Goal: Task Accomplishment & Management: Complete application form

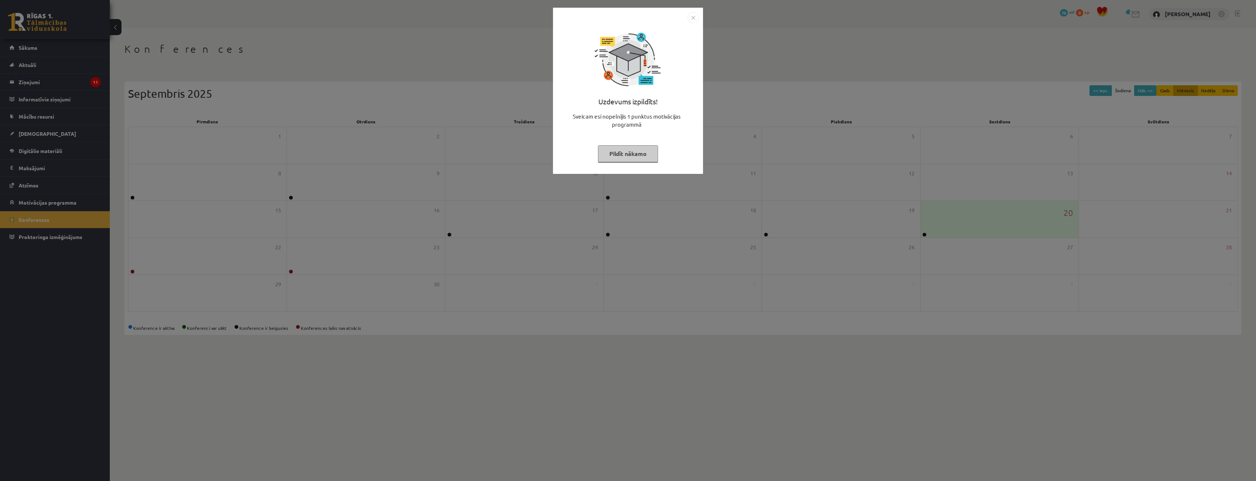
click at [634, 156] on button "Pildīt nākamo" at bounding box center [628, 153] width 60 height 17
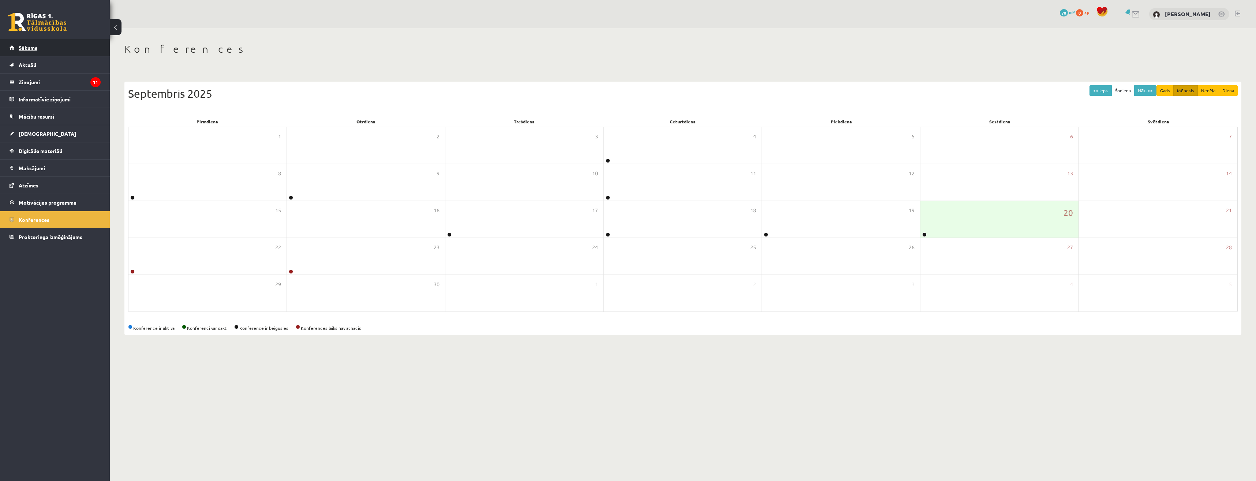
click at [42, 45] on link "Sākums" at bounding box center [55, 47] width 91 height 17
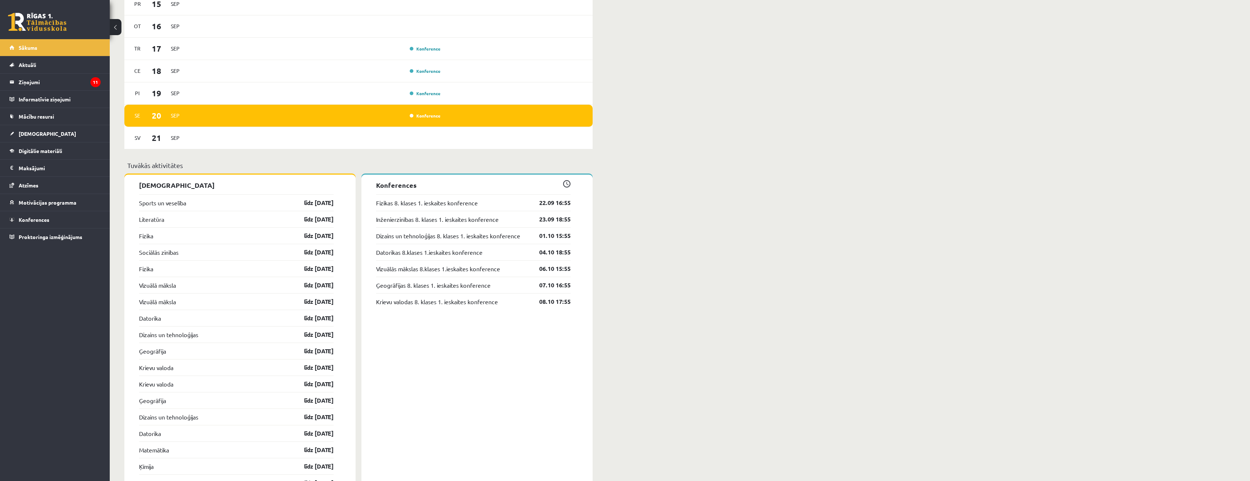
scroll to position [585, 0]
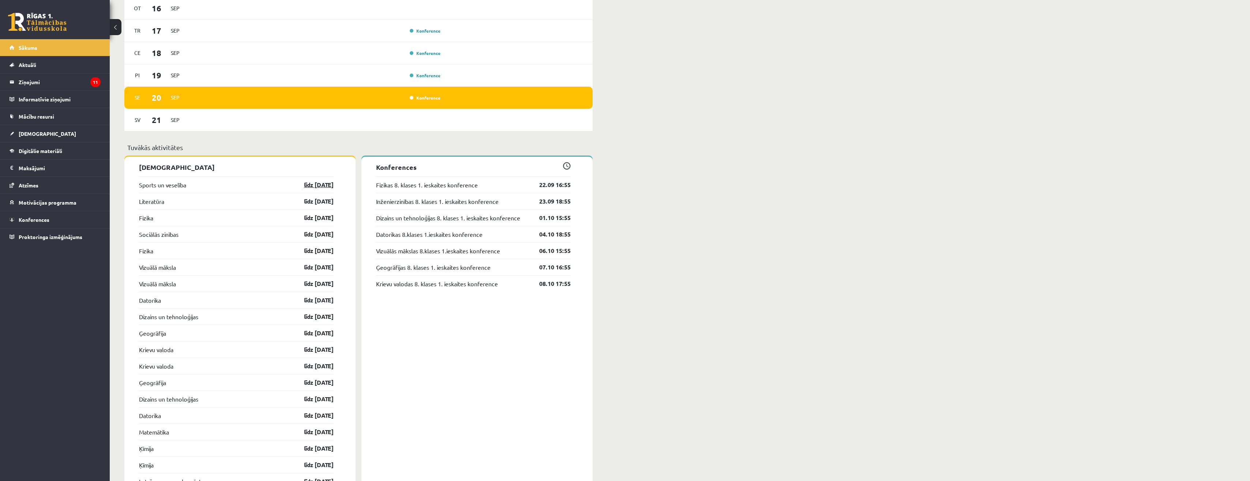
click at [321, 186] on link "līdz 30.09.25" at bounding box center [312, 184] width 42 height 9
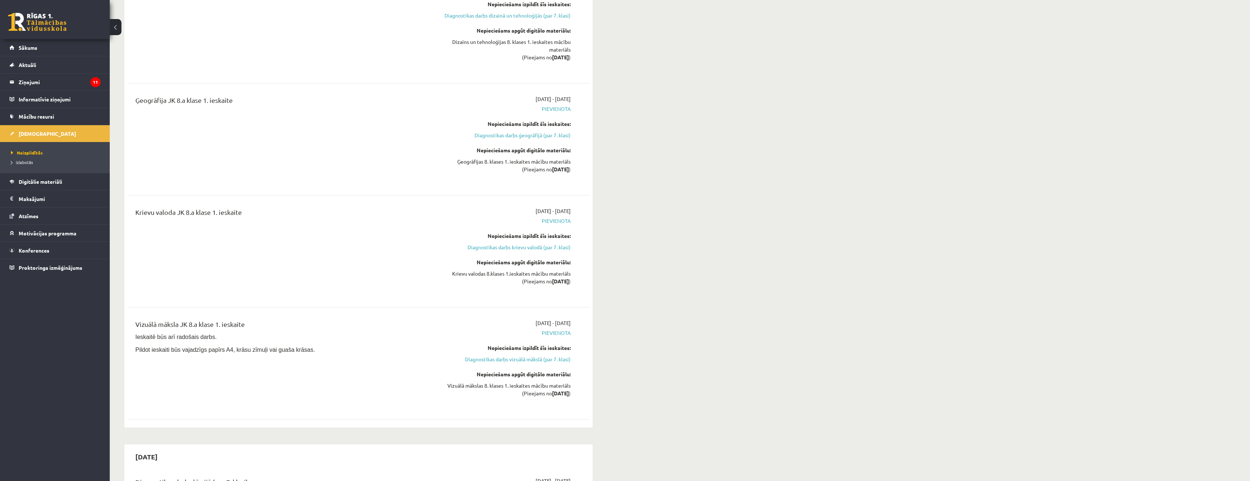
scroll to position [1500, 0]
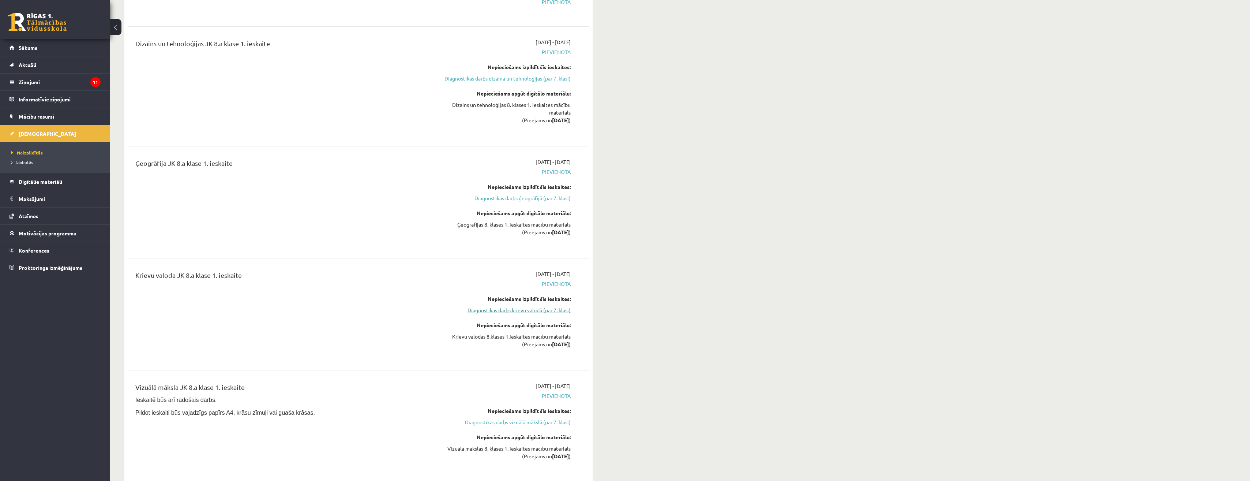
click at [545, 314] on link "Diagnostikas darbs krievu valodā (par 7. klasi)" at bounding box center [502, 310] width 138 height 8
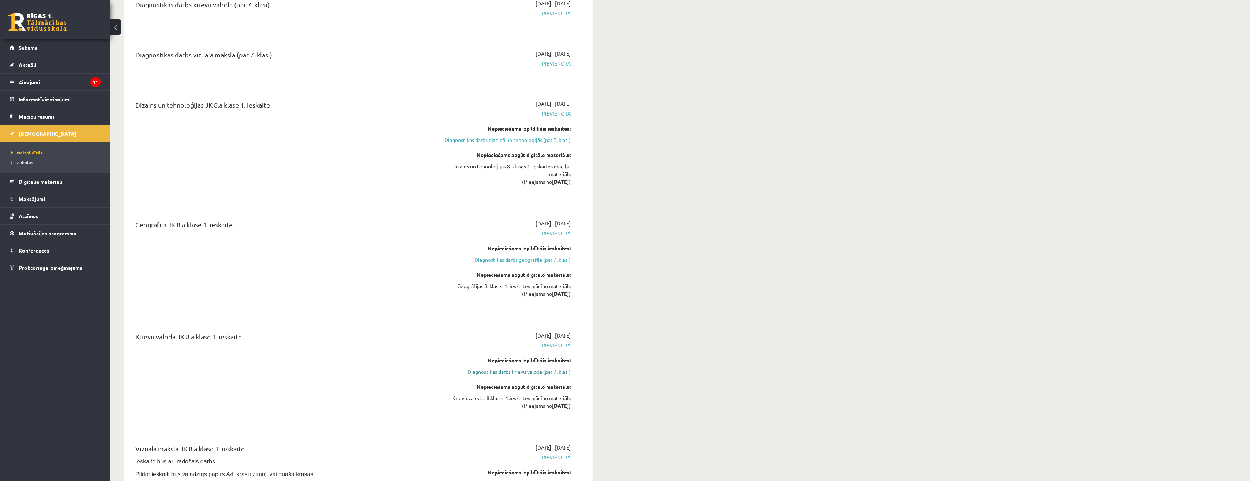
click at [529, 375] on link "Diagnostikas darbs krievu valodā (par 7. klasi)" at bounding box center [502, 372] width 138 height 8
click at [528, 375] on link "Diagnostikas darbs krievu valodā (par 7. klasi)" at bounding box center [502, 372] width 138 height 8
click at [535, 375] on link "Diagnostikas darbs krievu valodā (par 7. klasi)" at bounding box center [502, 372] width 138 height 8
click at [525, 375] on link "Diagnostikas darbs krievu valodā (par 7. klasi)" at bounding box center [502, 372] width 138 height 8
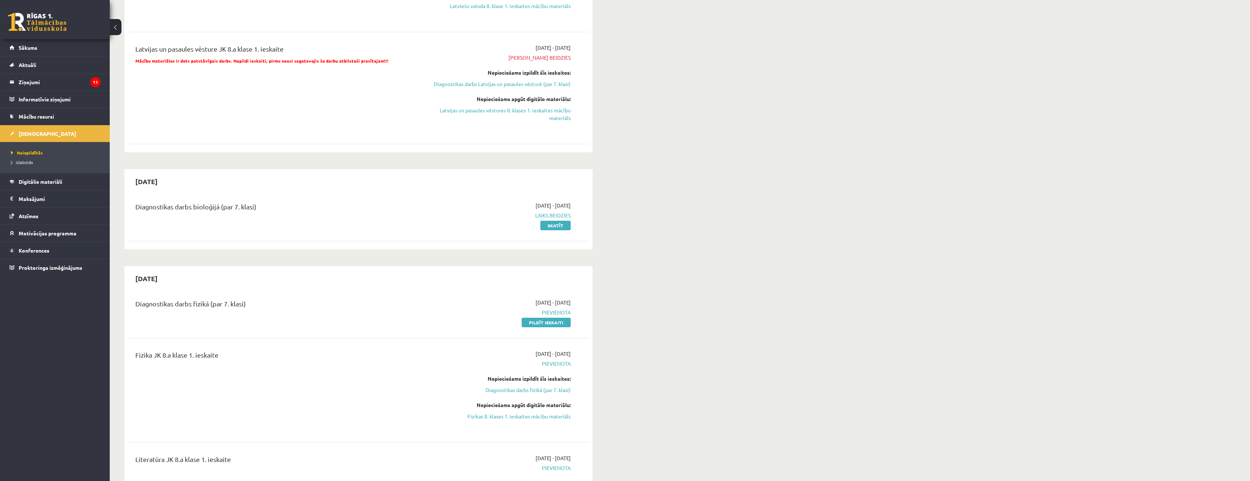
scroll to position [439, 0]
click at [548, 330] on link "Pildīt ieskaiti" at bounding box center [546, 326] width 49 height 10
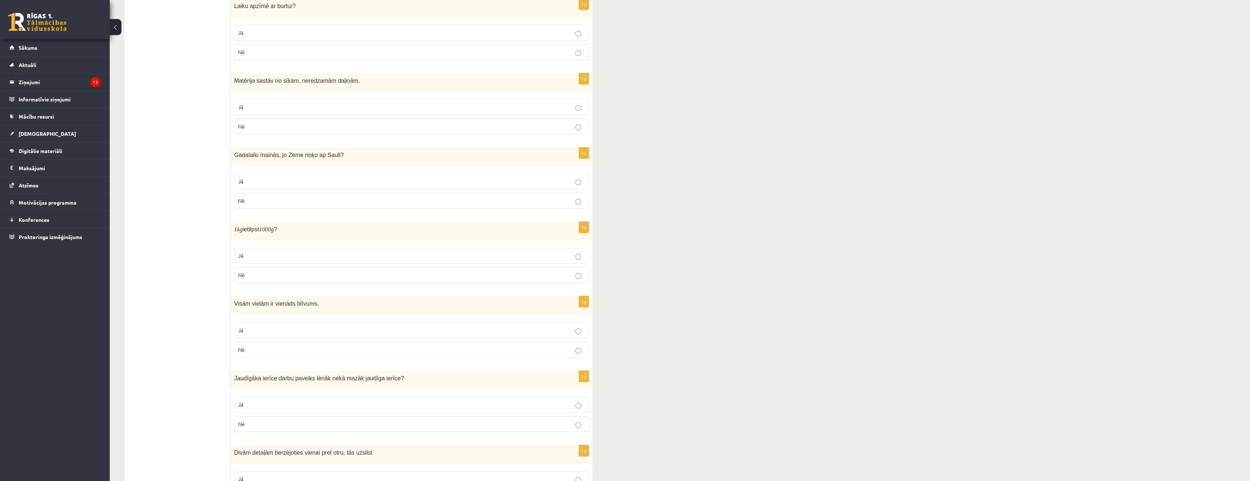
scroll to position [256, 0]
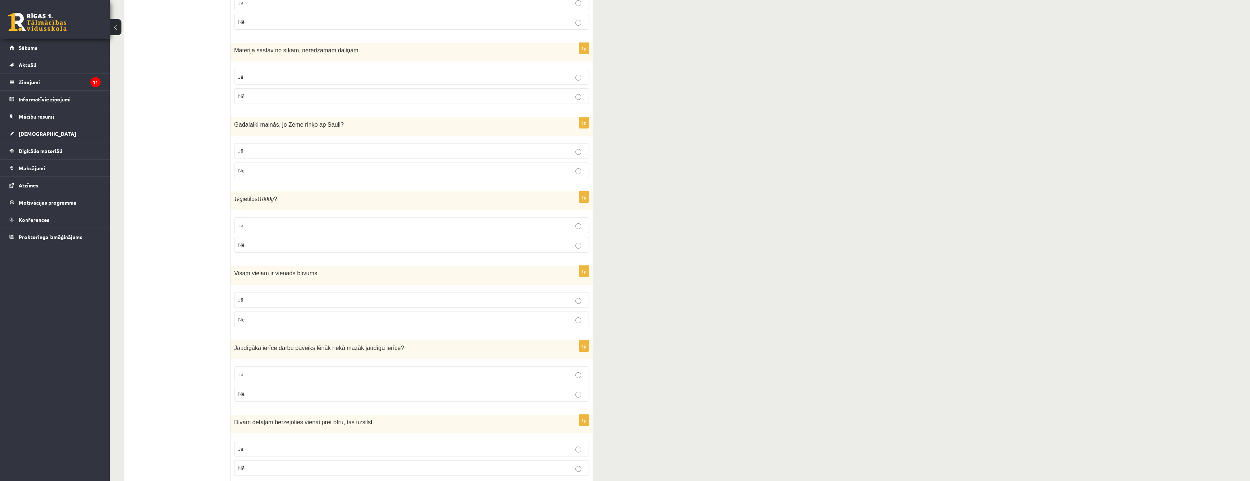
click at [578, 168] on p "Nē" at bounding box center [411, 170] width 347 height 8
click at [581, 246] on label "Nē" at bounding box center [411, 246] width 355 height 16
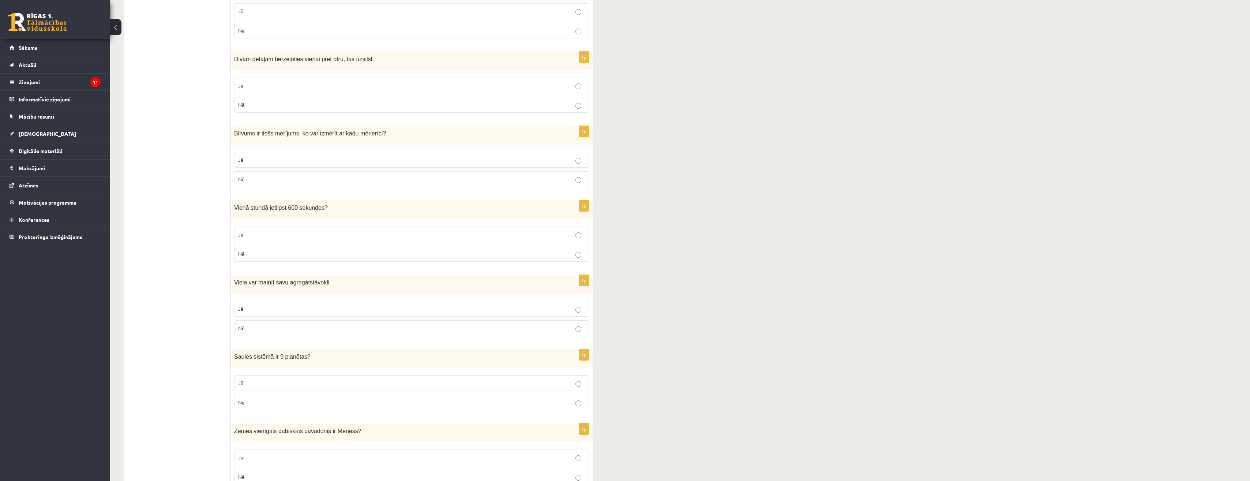
scroll to position [622, 0]
click at [578, 154] on p "Jā" at bounding box center [411, 157] width 347 height 8
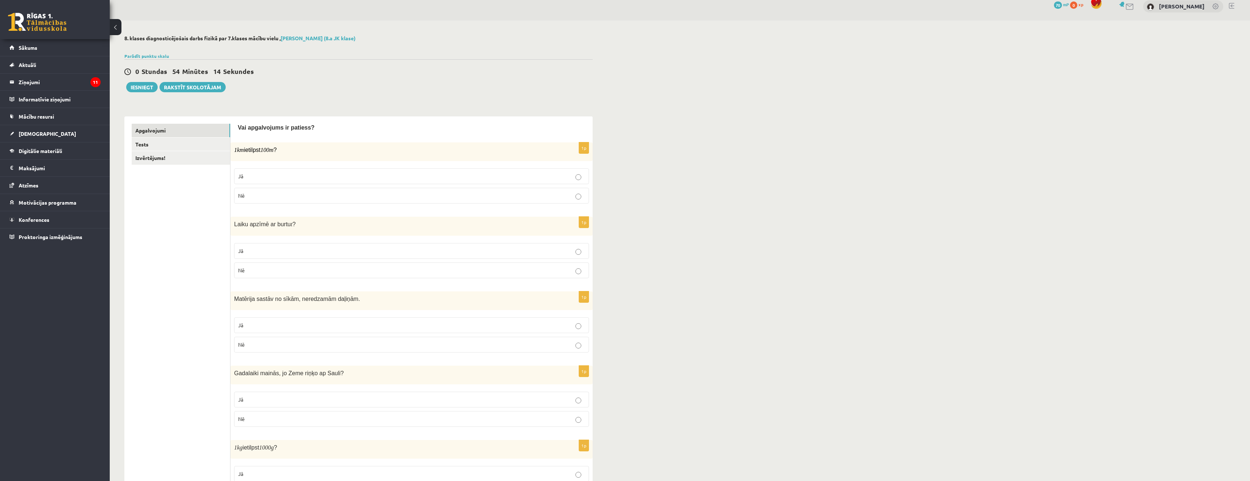
scroll to position [0, 0]
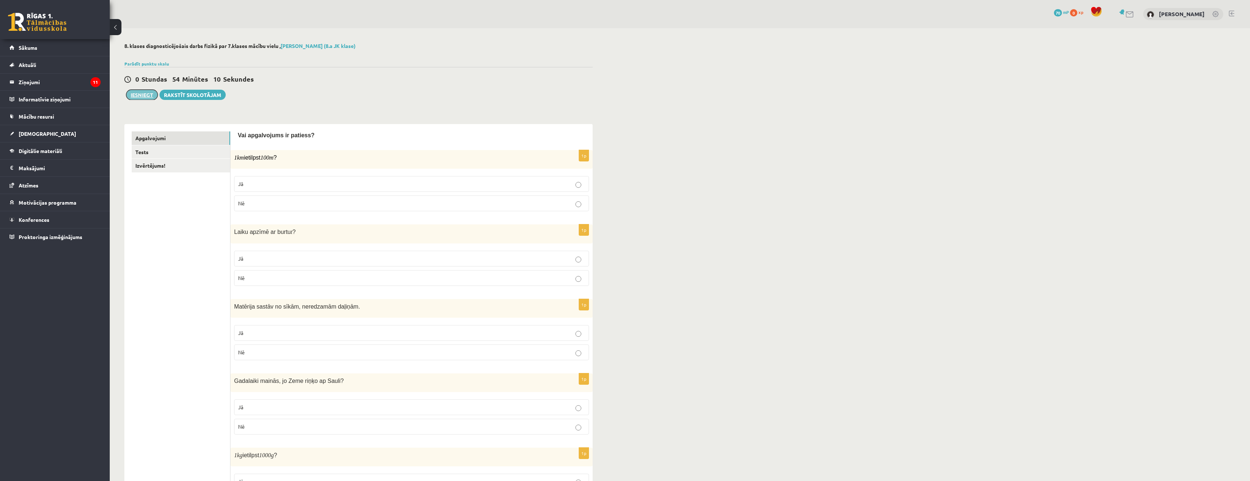
click at [132, 94] on button "Iesniegt" at bounding box center [141, 95] width 31 height 10
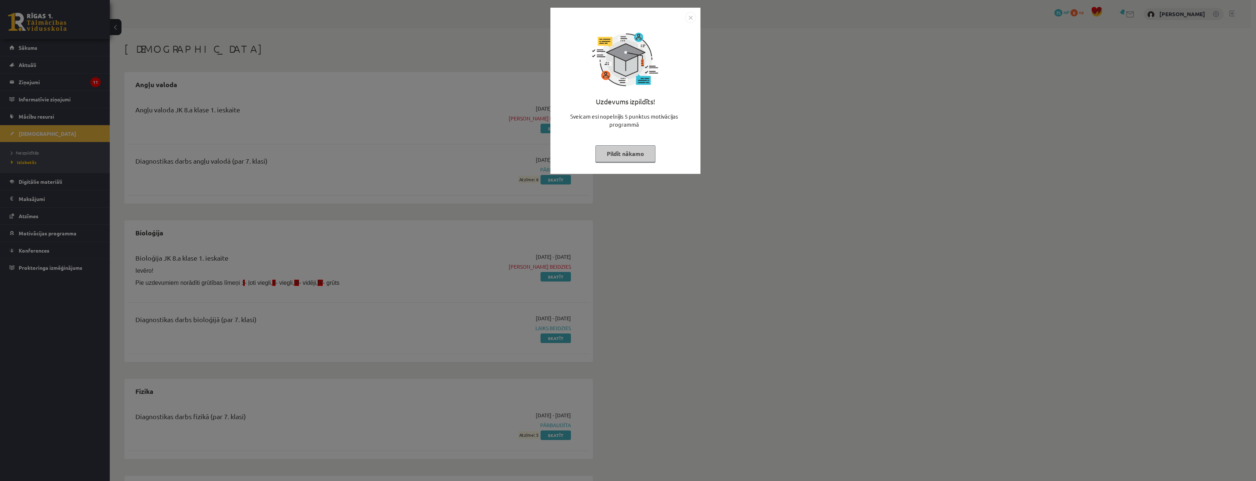
click at [620, 153] on button "Pildīt nākamo" at bounding box center [625, 153] width 60 height 17
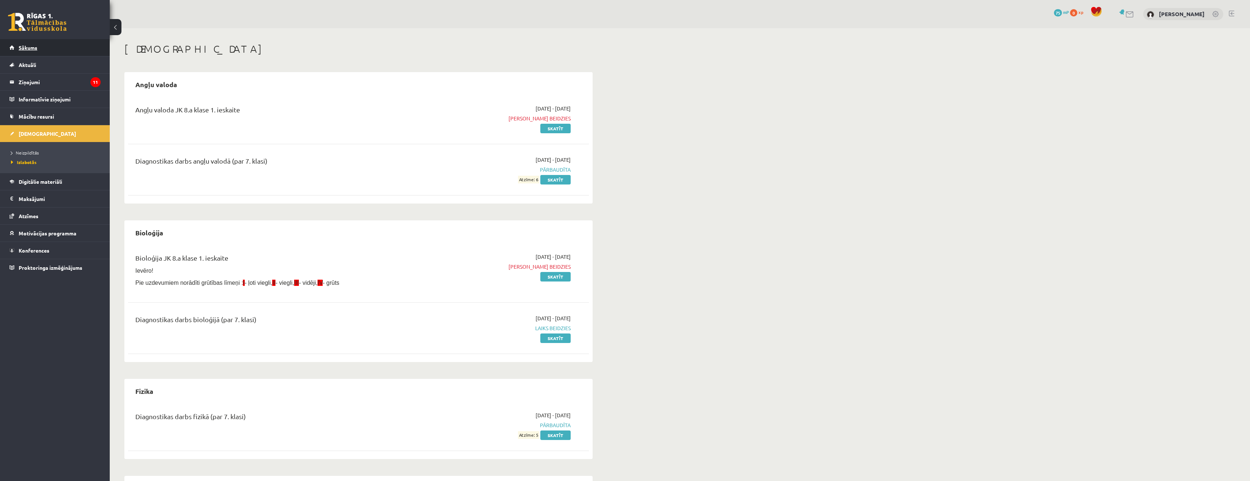
click at [26, 47] on span "Sākums" at bounding box center [28, 47] width 19 height 7
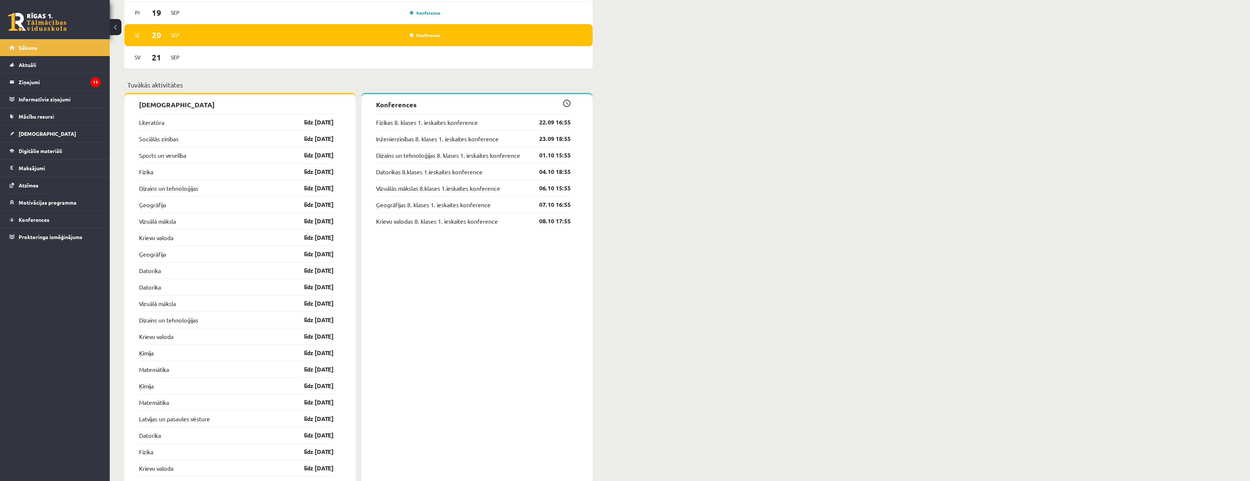
scroll to position [695, 0]
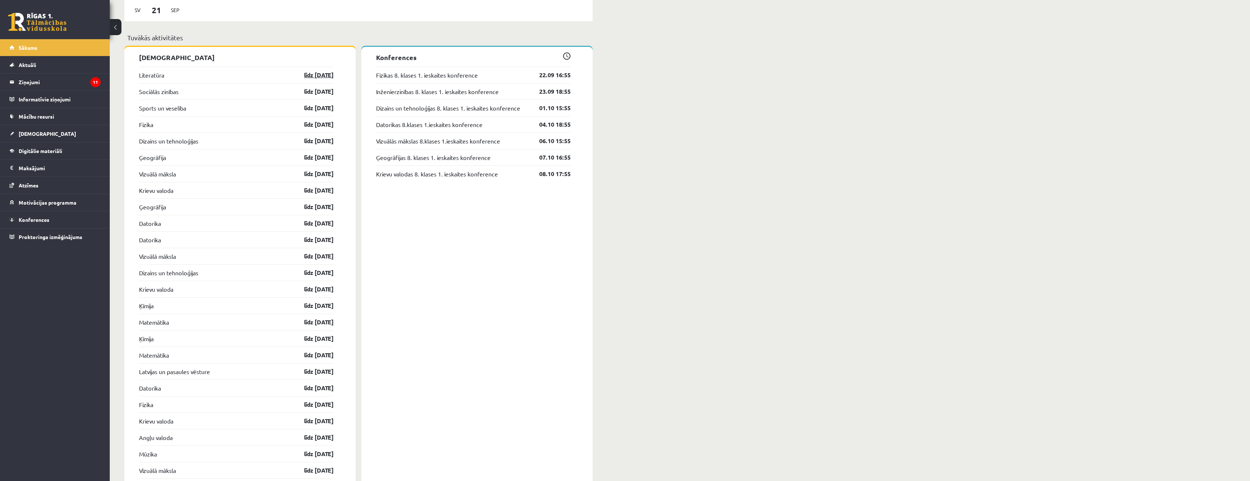
click at [312, 78] on link "līdz [DATE]" at bounding box center [312, 75] width 42 height 9
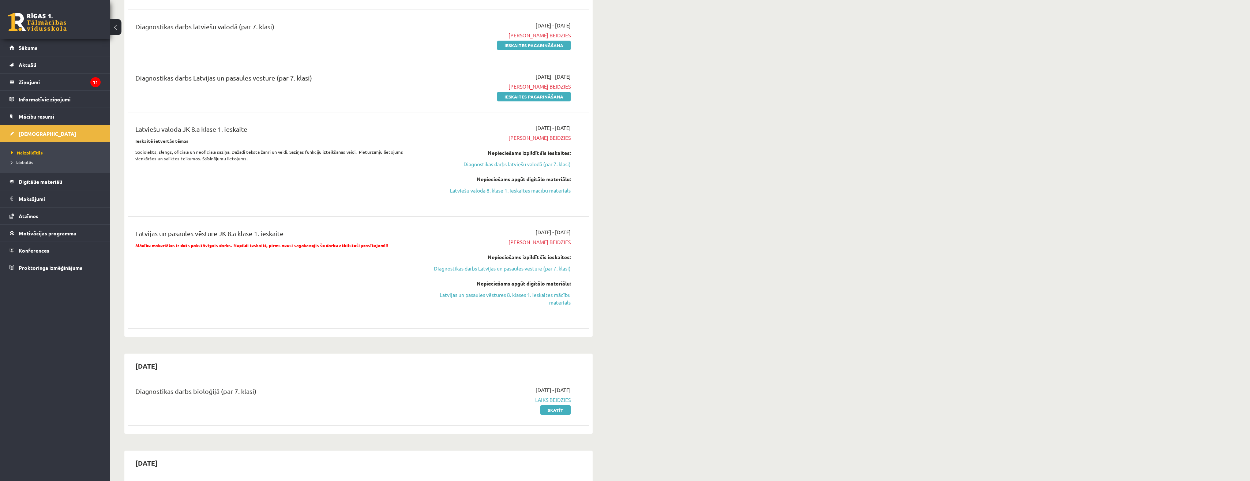
scroll to position [256, 0]
click at [490, 303] on link "Latvijas un pasaules vēstures 8. klases 1. ieskaites mācību materiāls" at bounding box center [502, 300] width 138 height 15
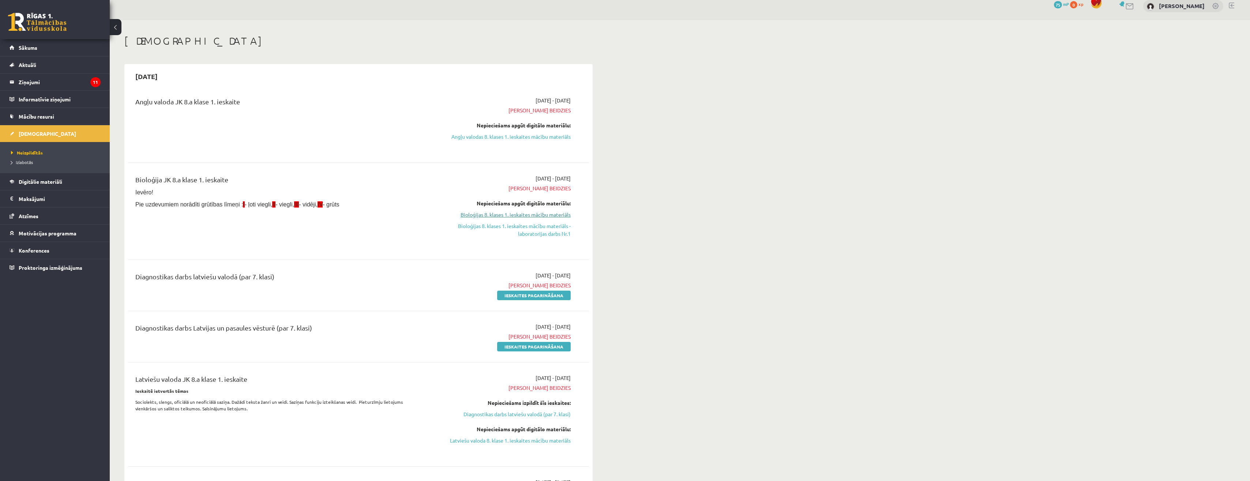
scroll to position [0, 0]
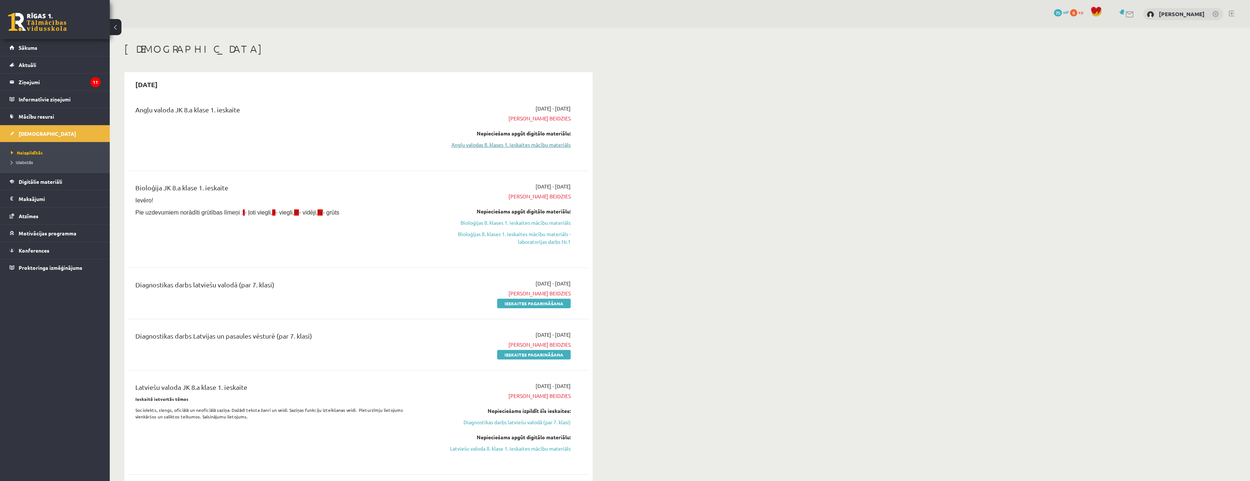
click at [530, 144] on link "Angļu valodas 8. klases 1. ieskaites mācību materiāls" at bounding box center [502, 145] width 138 height 8
click at [544, 147] on link "Angļu valodas 8. klases 1. ieskaites mācību materiāls" at bounding box center [502, 145] width 138 height 8
click at [526, 143] on link "Angļu valodas 8. klases 1. ieskaites mācību materiāls" at bounding box center [502, 145] width 138 height 8
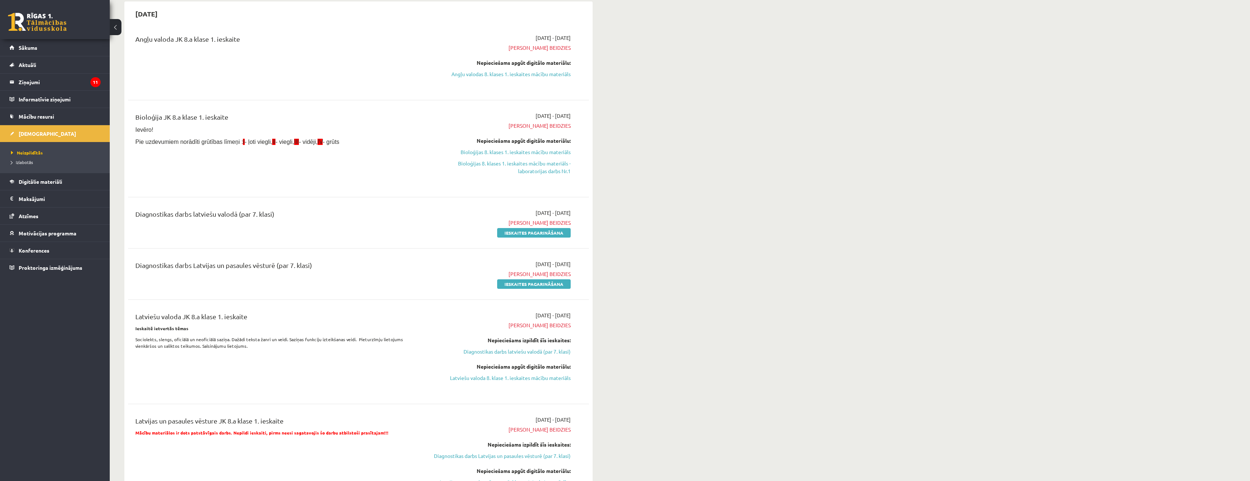
scroll to position [73, 0]
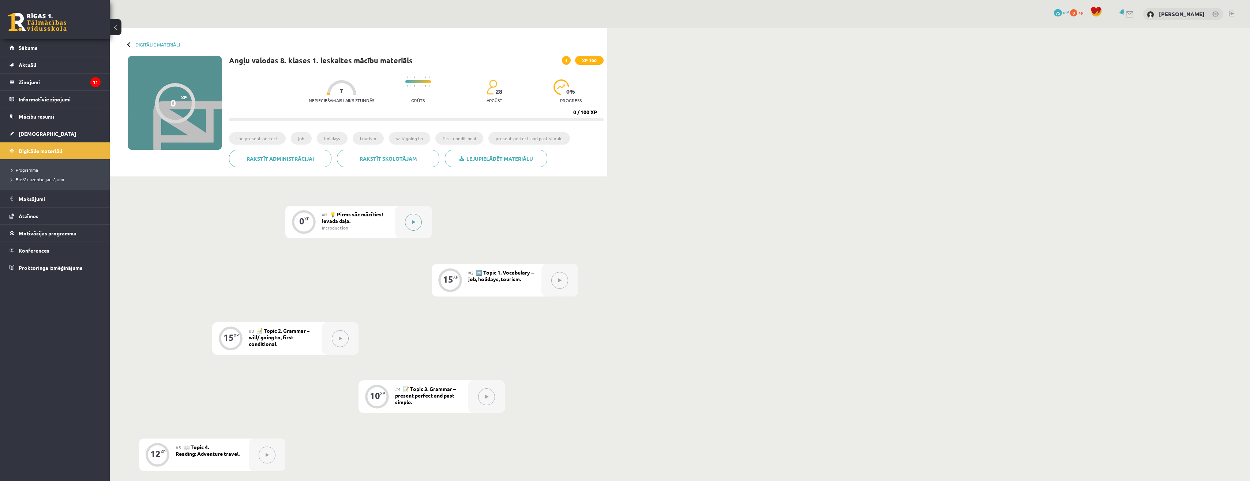
click at [415, 219] on button at bounding box center [413, 222] width 17 height 17
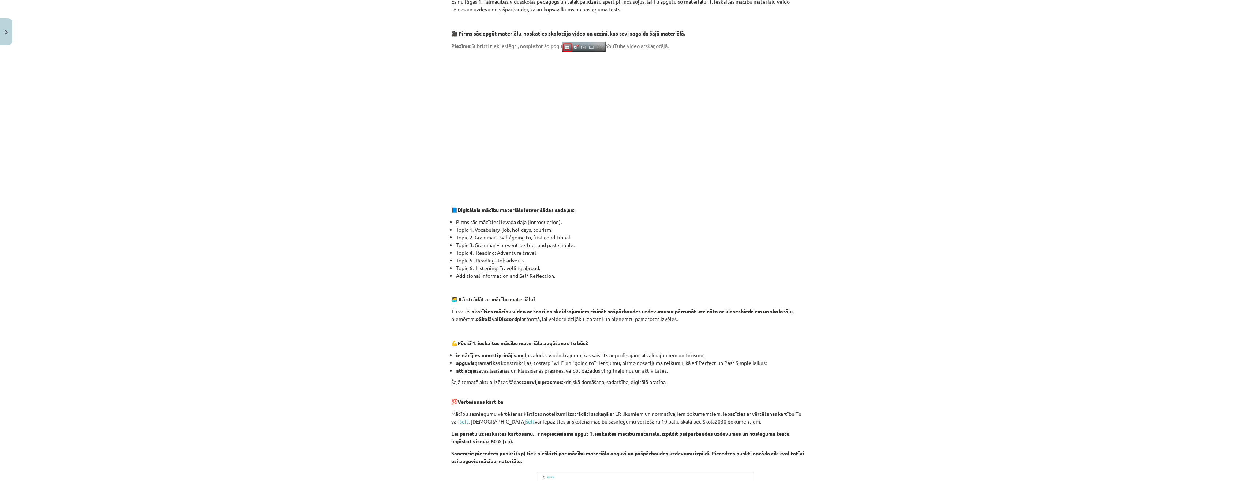
scroll to position [299, 0]
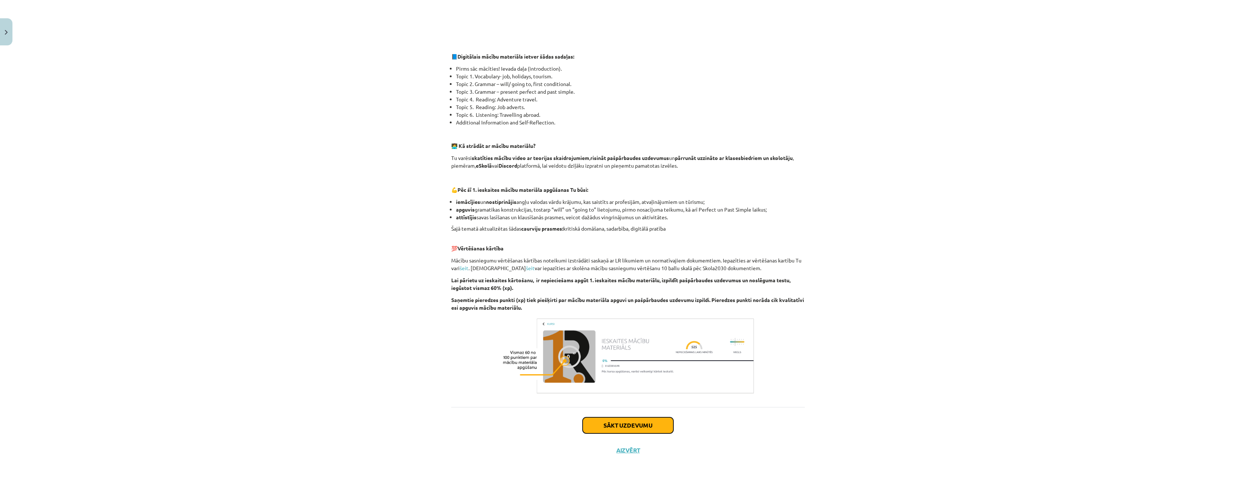
click at [637, 422] on button "Sākt uzdevumu" at bounding box center [628, 425] width 91 height 16
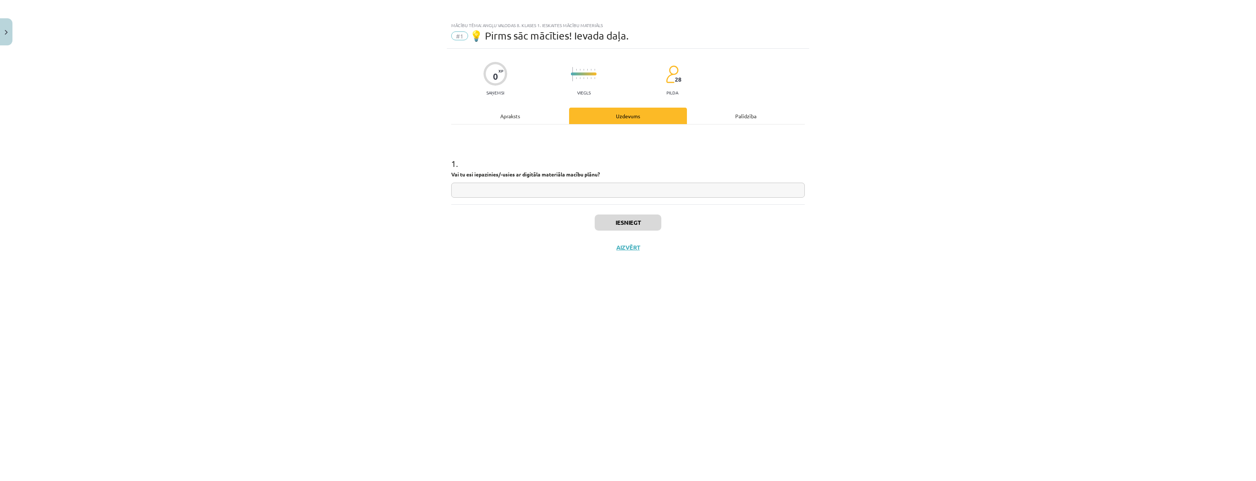
scroll to position [0, 0]
click at [582, 195] on input "text" at bounding box center [627, 190] width 353 height 15
type input "**"
click at [635, 225] on button "Iesniegt" at bounding box center [628, 222] width 67 height 16
click at [663, 254] on button "Nākamā nodarbība" at bounding box center [628, 252] width 72 height 17
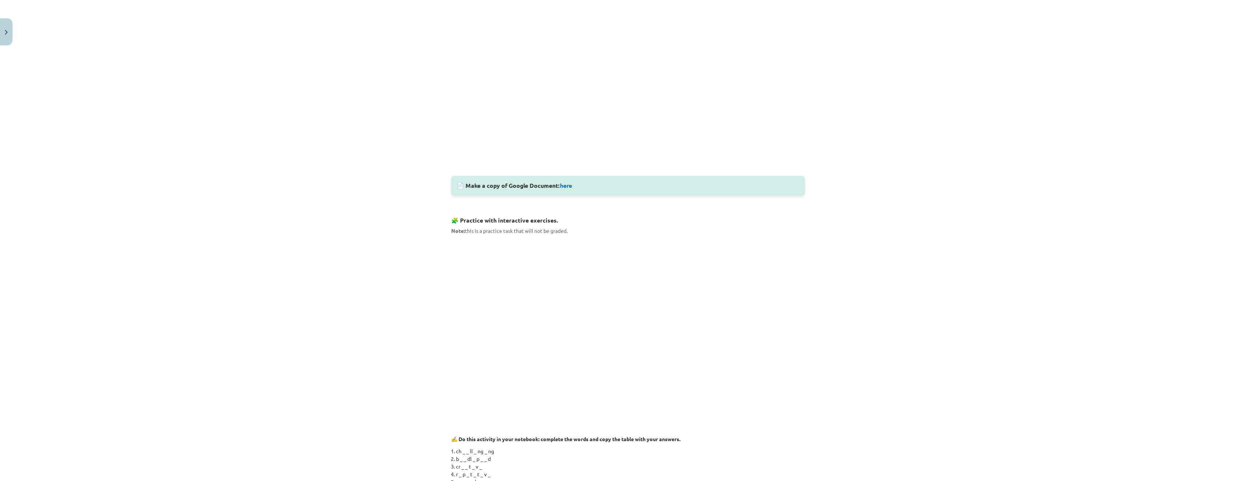
scroll to position [210, 0]
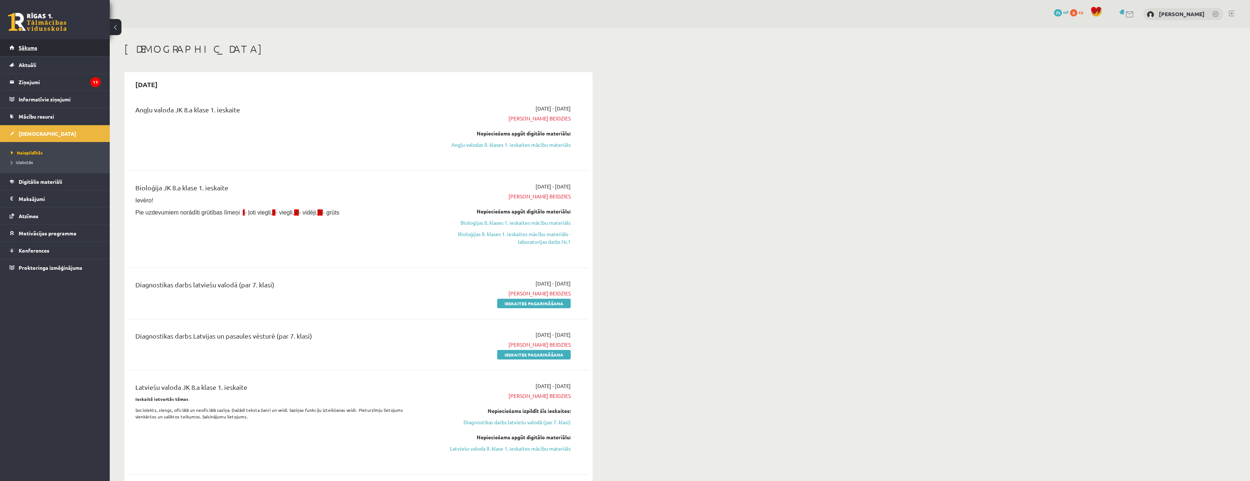
click at [48, 44] on link "Sākums" at bounding box center [55, 47] width 91 height 17
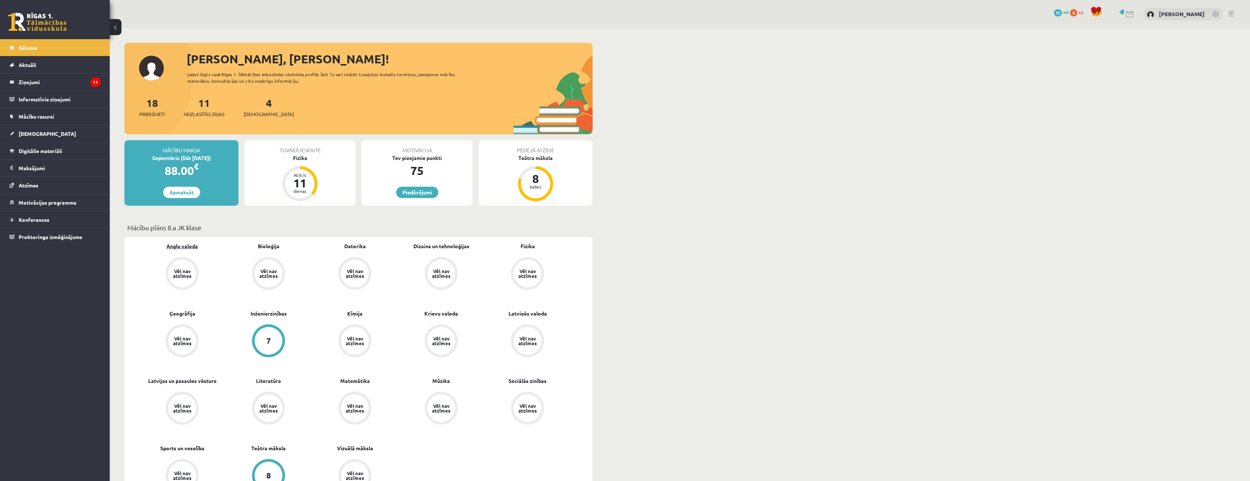
click at [186, 246] on link "Angļu valoda" at bounding box center [181, 246] width 31 height 8
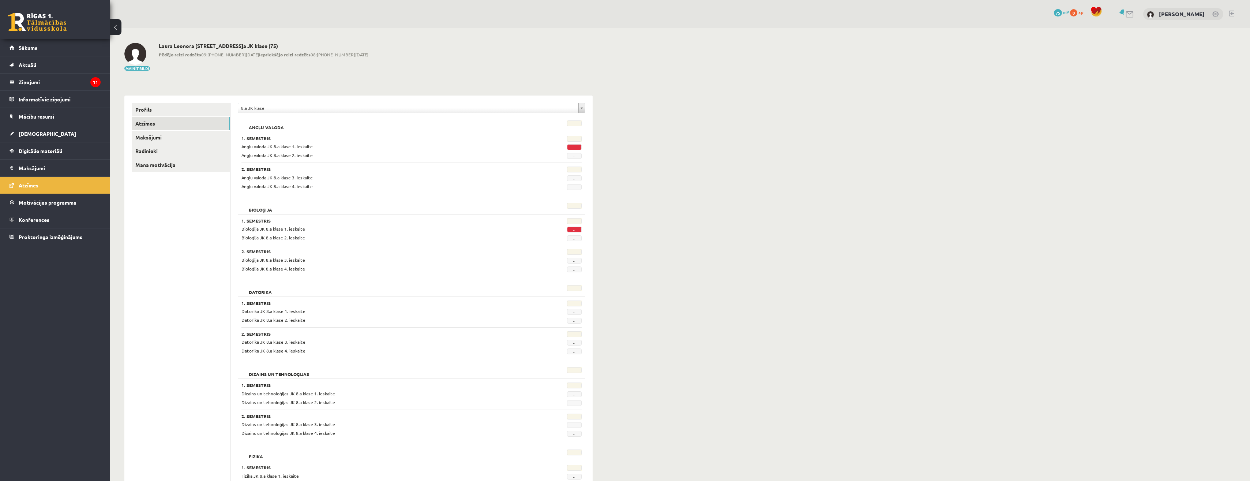
click at [274, 158] on div "Angļu valoda JK 8.a klase 2. ieskaite" at bounding box center [382, 155] width 293 height 7
click at [73, 45] on link "Sākums" at bounding box center [55, 47] width 91 height 17
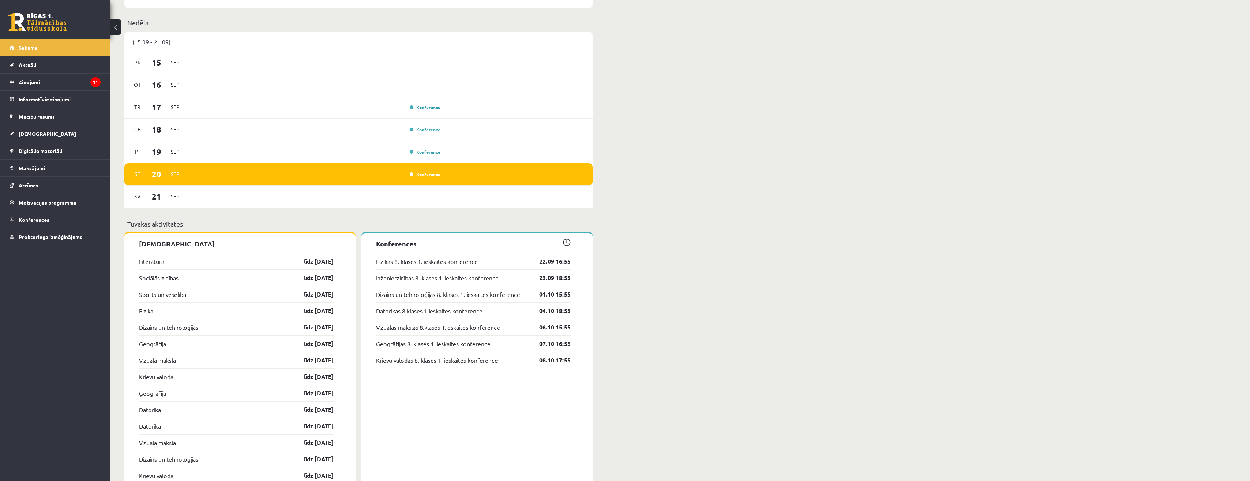
scroll to position [512, 0]
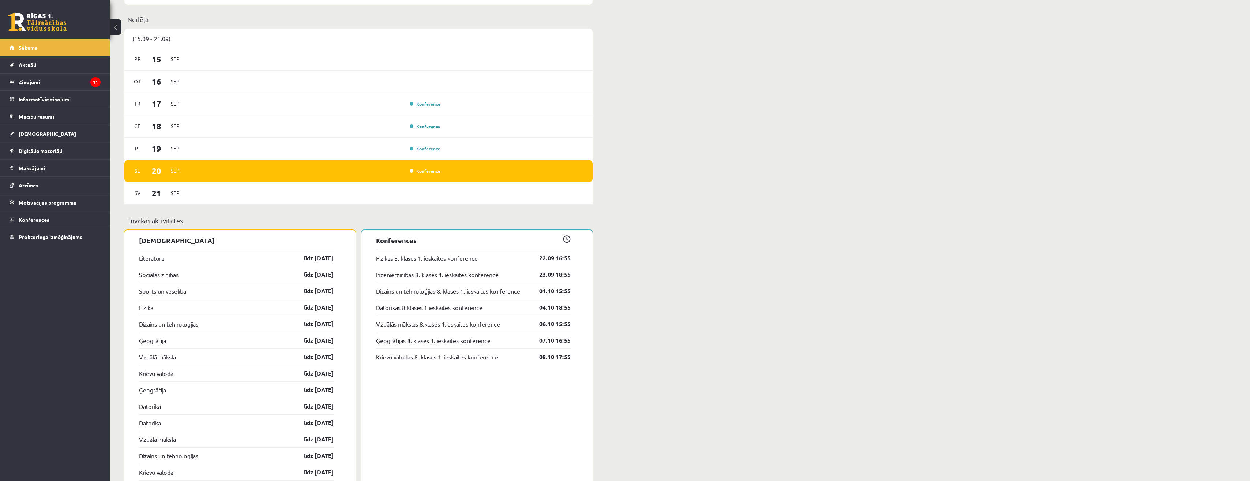
click at [322, 261] on link "līdz [DATE]" at bounding box center [312, 258] width 42 height 9
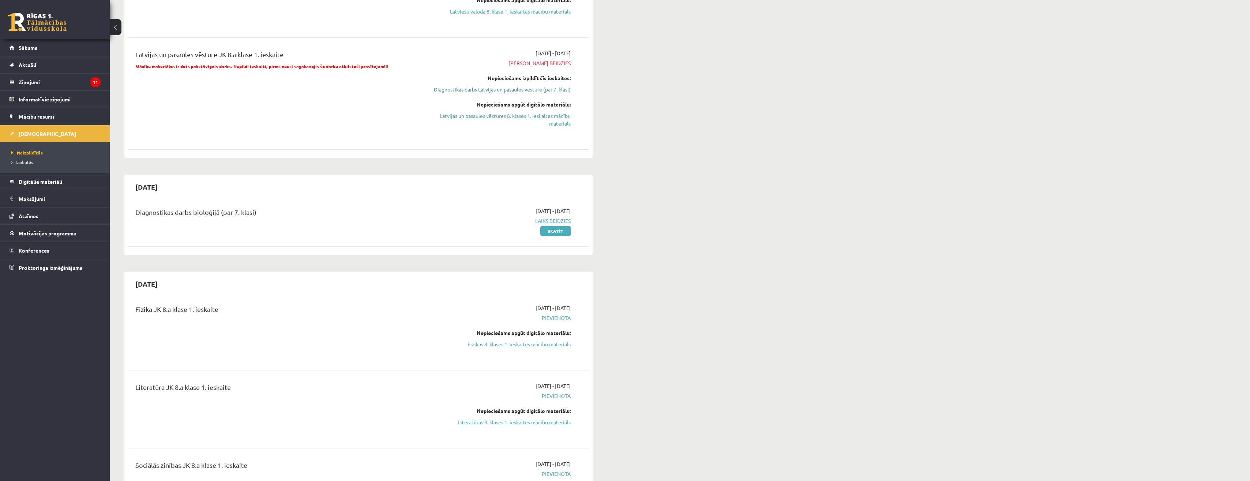
scroll to position [439, 0]
click at [554, 233] on link "Skatīt" at bounding box center [555, 229] width 30 height 10
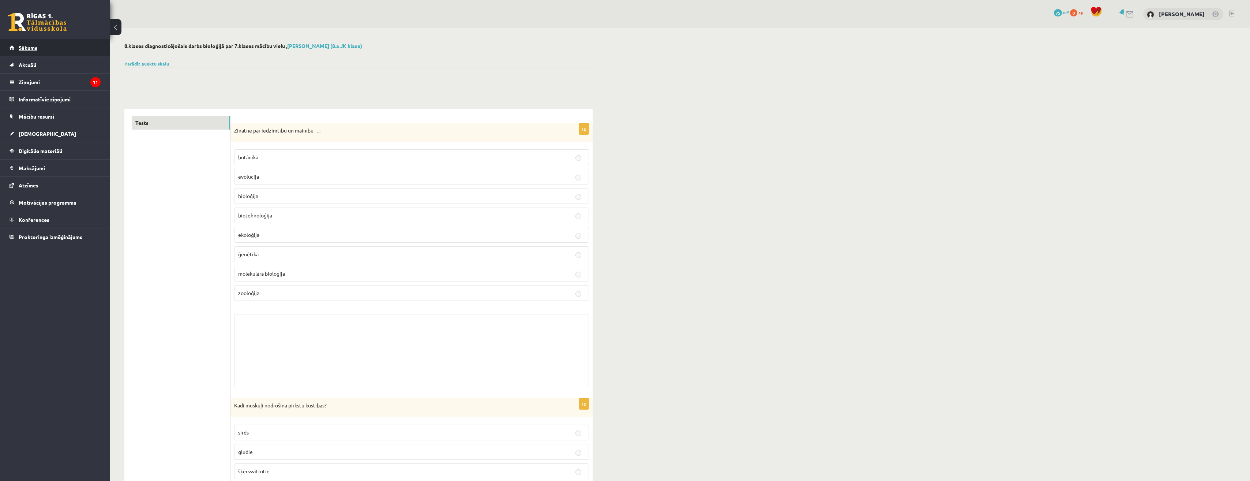
click at [30, 46] on span "Sākums" at bounding box center [28, 47] width 19 height 7
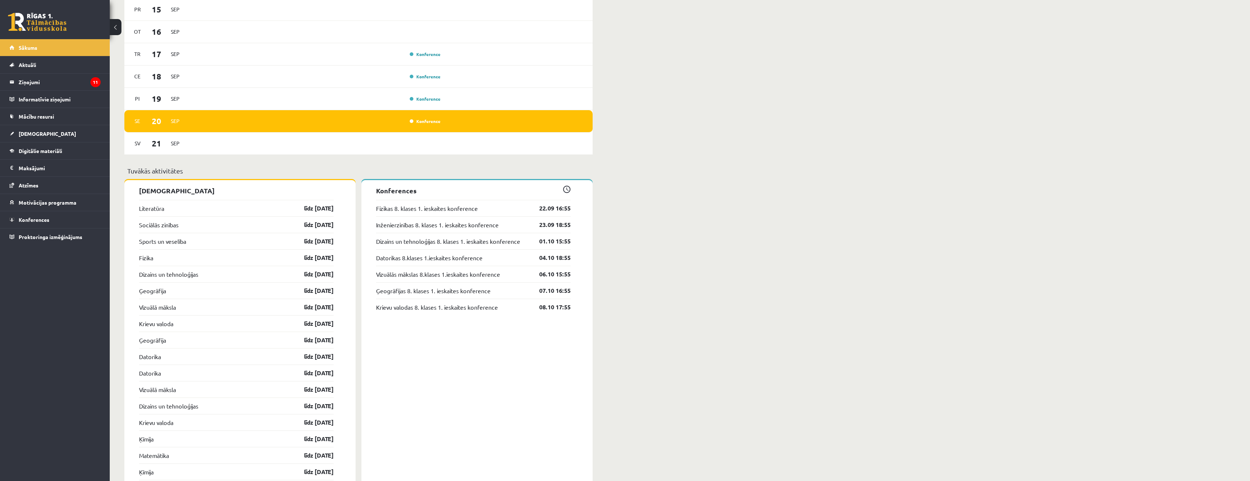
scroll to position [622, 0]
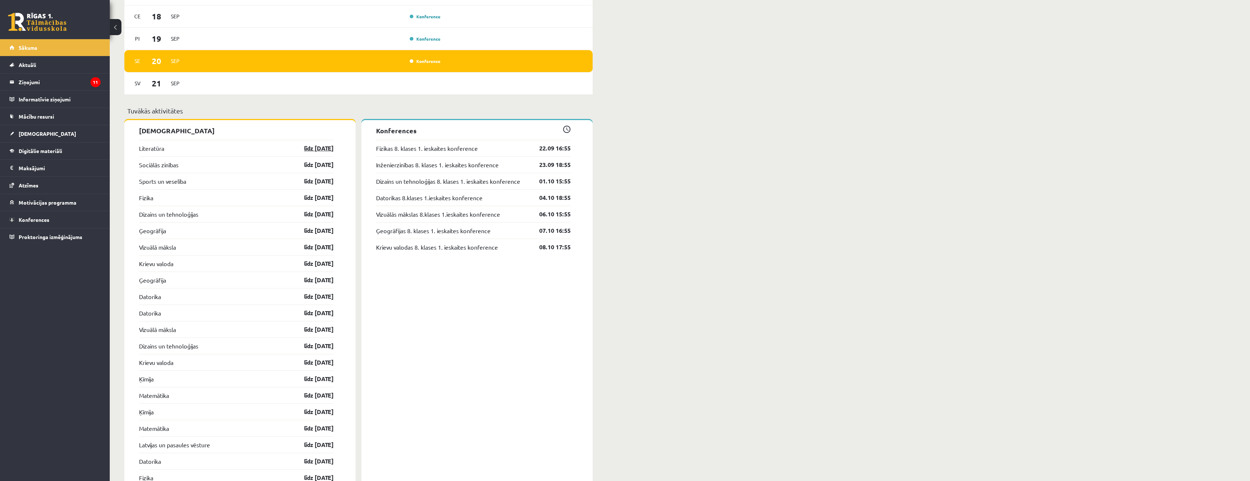
click at [312, 151] on link "līdz [DATE]" at bounding box center [312, 148] width 42 height 9
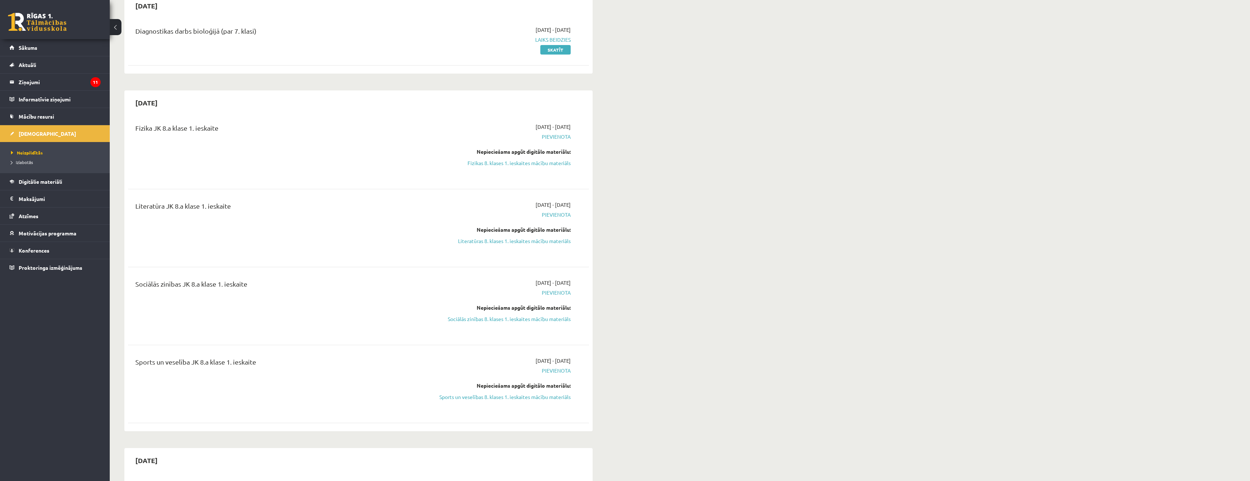
scroll to position [622, 0]
click at [559, 136] on span "Pievienota" at bounding box center [502, 133] width 138 height 8
click at [550, 136] on span "Pievienota" at bounding box center [502, 133] width 138 height 8
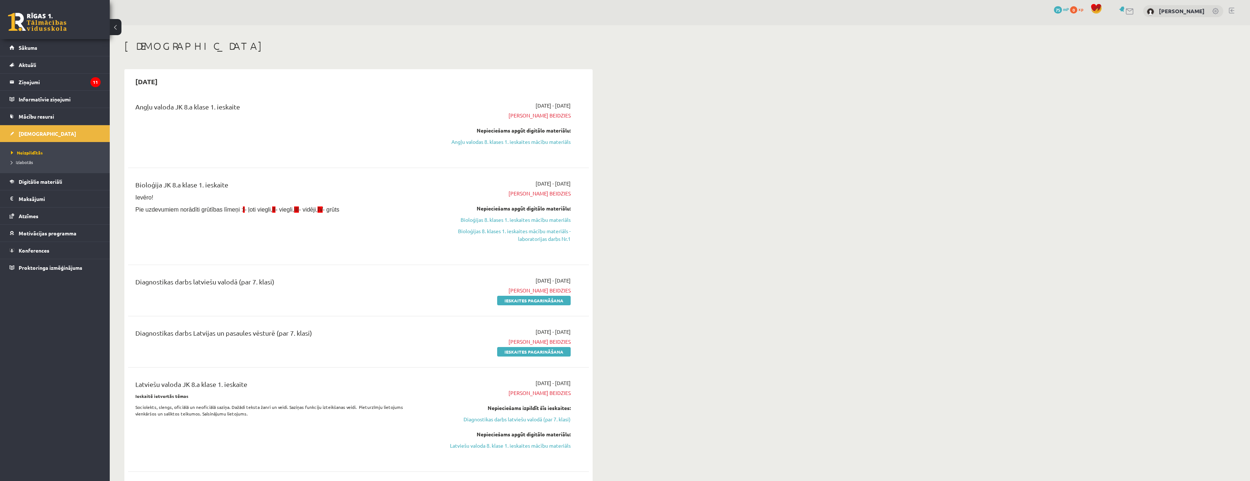
scroll to position [0, 0]
